Goal: Task Accomplishment & Management: Use online tool/utility

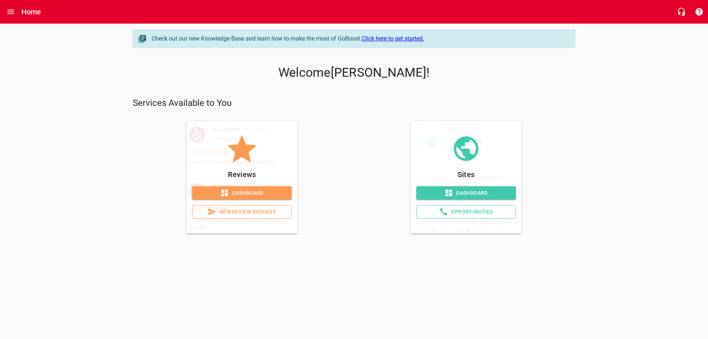
click at [234, 188] on span "Dashboard" at bounding box center [242, 192] width 88 height 9
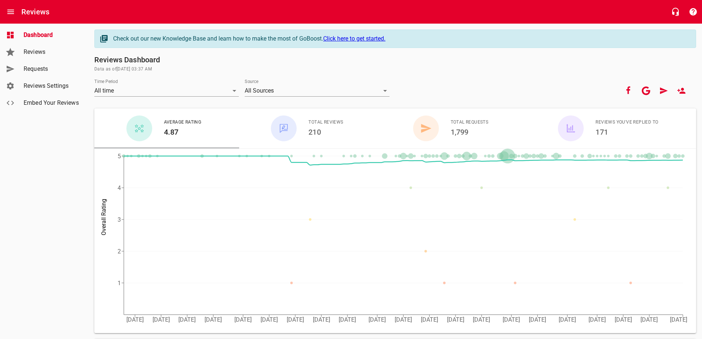
click at [41, 70] on span "Requests" at bounding box center [52, 69] width 56 height 9
